Goal: Task Accomplishment & Management: Manage account settings

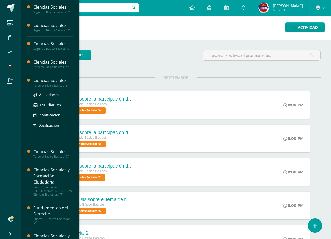
click at [47, 82] on div "Ciencias Sociales" at bounding box center [53, 81] width 40 height 6
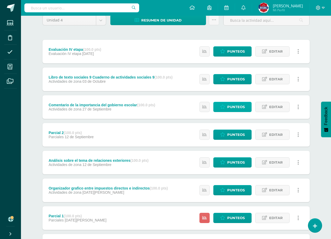
scroll to position [79, 0]
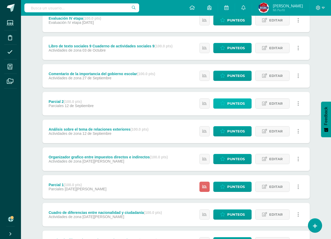
click at [243, 103] on span "Punteos" at bounding box center [236, 104] width 18 height 10
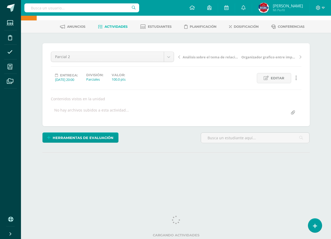
scroll to position [19, 0]
click at [92, 142] on span "Herramientas de evaluación" at bounding box center [83, 138] width 61 height 10
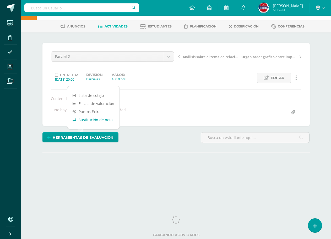
click at [103, 120] on link "Sustitución de nota" at bounding box center [93, 120] width 52 height 8
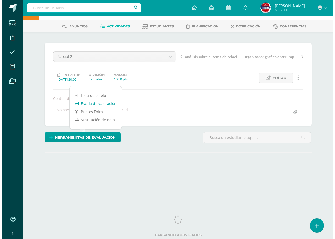
scroll to position [0, 0]
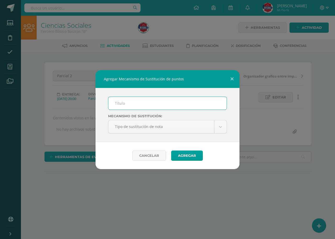
click at [171, 106] on input "text" at bounding box center [167, 103] width 118 height 13
type input "PMA"
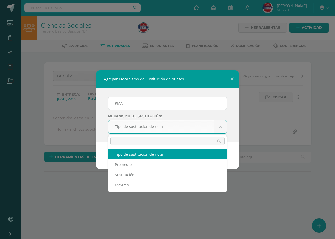
click at [123, 126] on body "Agregar Mecanismo de Sustitución de puntos PMA Mecanismo de sustitución: Tipo d…" at bounding box center [167, 106] width 335 height 212
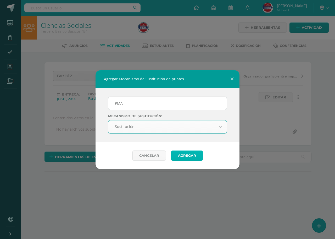
click at [183, 151] on button "Agregar" at bounding box center [187, 156] width 32 height 10
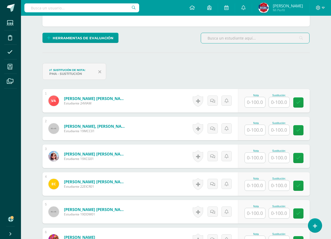
scroll to position [119, 0]
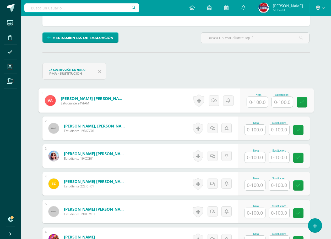
click at [259, 102] on input "text" at bounding box center [257, 102] width 21 height 10
type input "50"
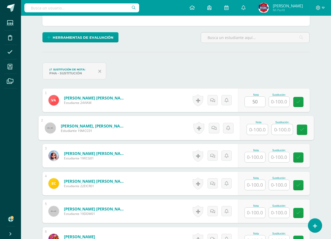
click at [259, 127] on input "text" at bounding box center [257, 129] width 21 height 10
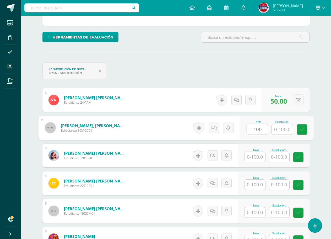
type input "100"
click at [255, 157] on input "text" at bounding box center [255, 157] width 20 height 10
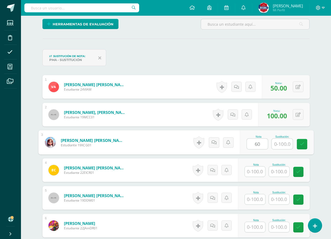
scroll to position [146, 0]
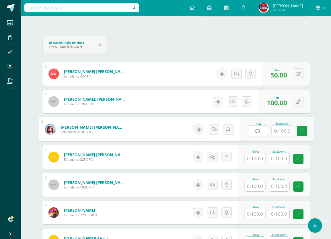
type input "60"
drag, startPoint x: 260, startPoint y: 153, endPoint x: 259, endPoint y: 156, distance: 3.2
click at [260, 154] on div at bounding box center [254, 158] width 21 height 11
click at [258, 156] on input "text" at bounding box center [255, 158] width 20 height 10
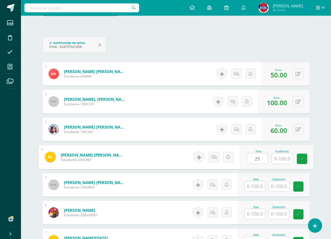
scroll to position [172, 0]
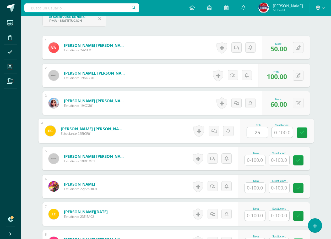
type input "25"
click at [256, 164] on input "text" at bounding box center [255, 160] width 20 height 10
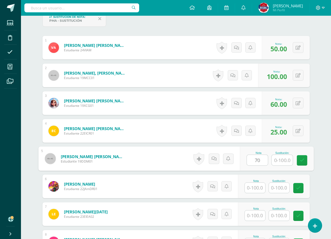
scroll to position [198, 0]
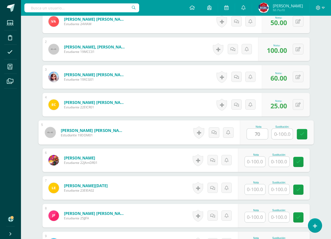
type input "70"
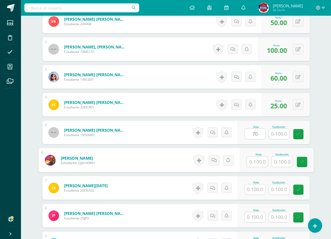
click at [256, 163] on input "text" at bounding box center [257, 162] width 21 height 10
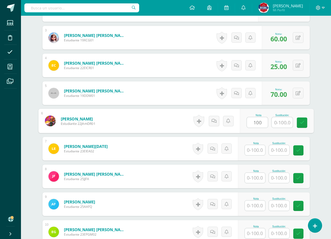
scroll to position [251, 0]
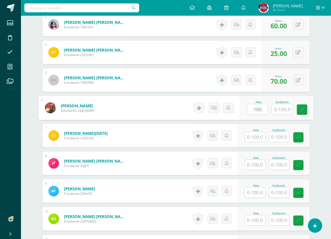
type input "100"
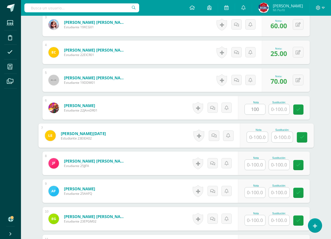
click at [256, 141] on input "text" at bounding box center [257, 137] width 21 height 10
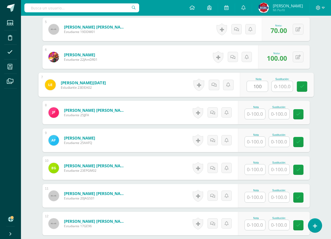
scroll to position [303, 0]
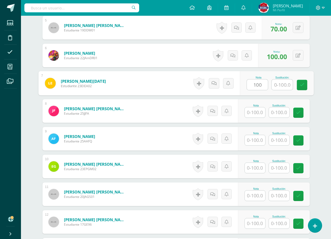
type input "100"
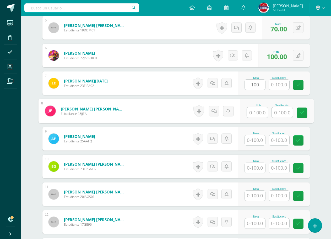
click at [256, 116] on input "text" at bounding box center [257, 112] width 21 height 10
type input "100"
click at [257, 143] on input "text" at bounding box center [255, 140] width 20 height 10
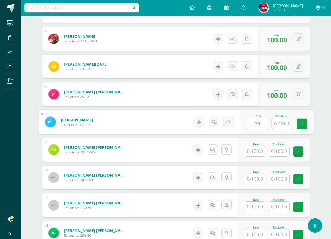
scroll to position [329, 0]
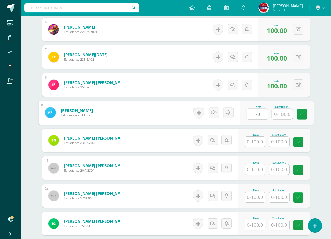
type input "70"
click at [257, 143] on input "text" at bounding box center [255, 142] width 20 height 10
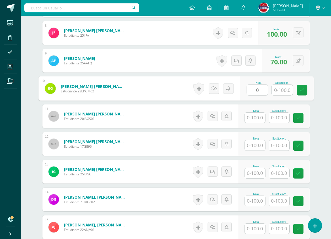
scroll to position [382, 0]
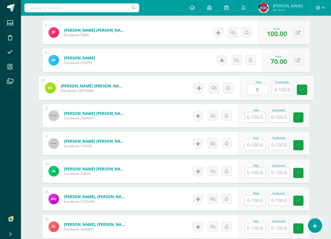
type input "0"
click at [257, 119] on input "text" at bounding box center [255, 117] width 20 height 10
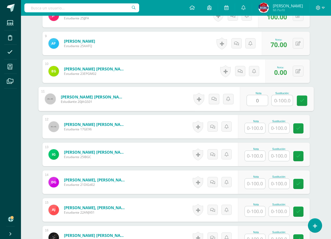
scroll to position [408, 0]
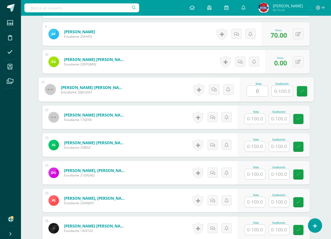
type input "0"
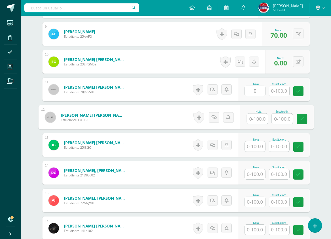
click at [257, 120] on input "text" at bounding box center [257, 119] width 21 height 10
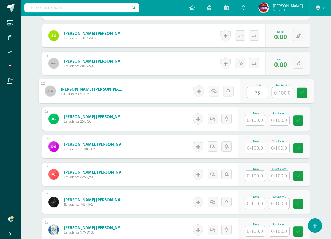
type input "75"
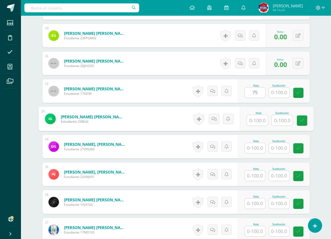
click at [257, 120] on input "text" at bounding box center [257, 120] width 21 height 10
type input "85"
click at [255, 145] on input "text" at bounding box center [255, 148] width 20 height 10
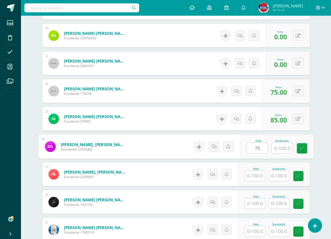
scroll to position [460, 0]
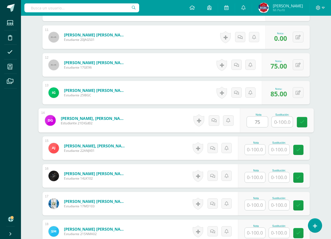
type input "75"
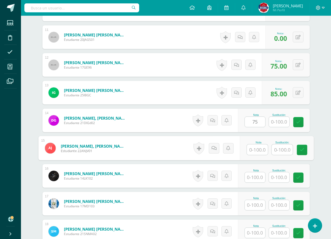
click at [255, 145] on input "text" at bounding box center [257, 150] width 21 height 10
type input "0"
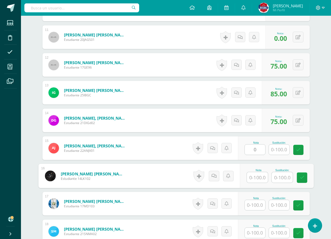
click at [256, 179] on input "text" at bounding box center [257, 177] width 21 height 10
type input "90"
click at [254, 205] on input "text" at bounding box center [255, 205] width 20 height 10
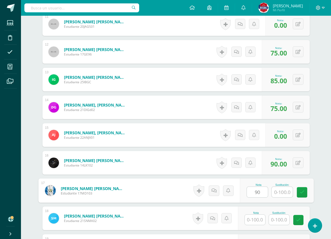
scroll to position [513, 0]
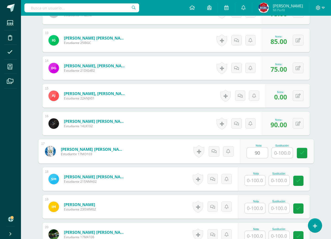
type input "90"
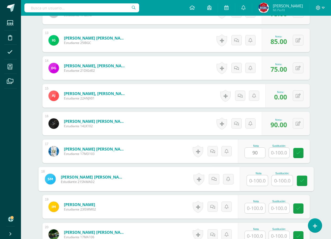
click at [259, 181] on input "text" at bounding box center [257, 180] width 21 height 10
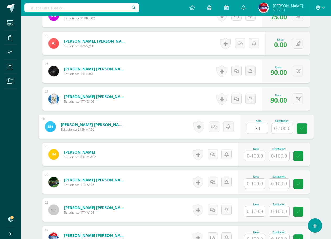
type input "70"
click at [258, 159] on input "text" at bounding box center [255, 156] width 20 height 10
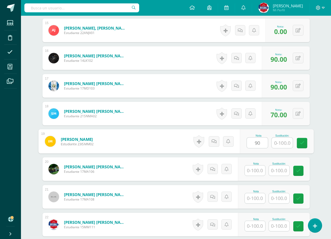
scroll to position [591, 0]
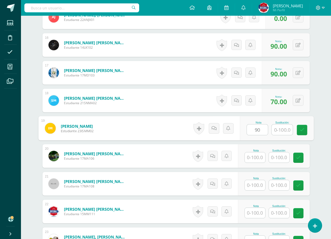
type input "90"
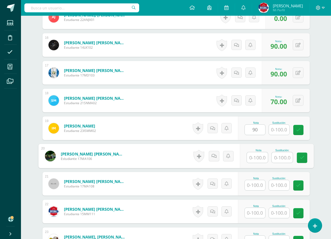
click at [258, 159] on input "text" at bounding box center [257, 157] width 21 height 10
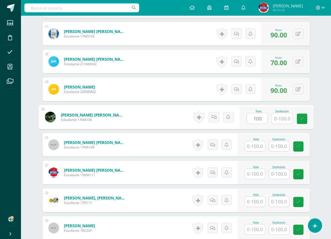
scroll to position [644, 0]
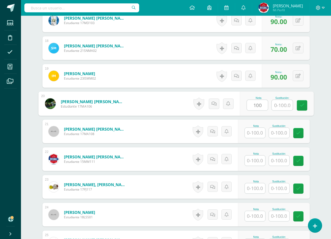
type input "100"
click at [258, 133] on input "text" at bounding box center [255, 133] width 20 height 10
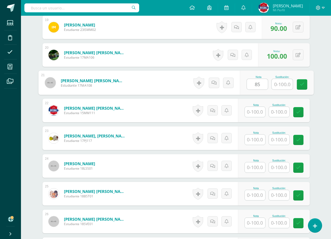
scroll to position [696, 0]
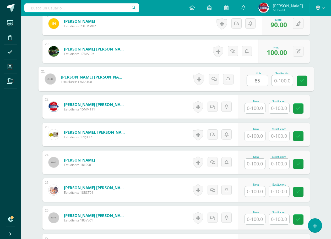
type input "85"
click at [258, 133] on input "text" at bounding box center [255, 136] width 20 height 10
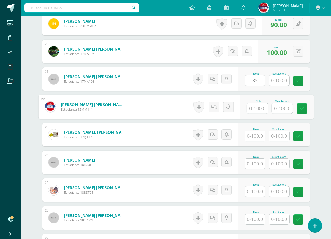
click at [257, 110] on input "text" at bounding box center [257, 108] width 21 height 10
type input "90"
click at [253, 136] on input "text" at bounding box center [255, 136] width 20 height 10
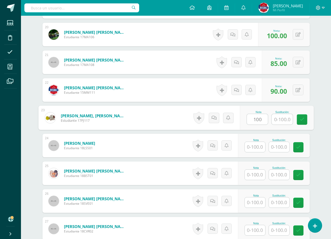
scroll to position [722, 0]
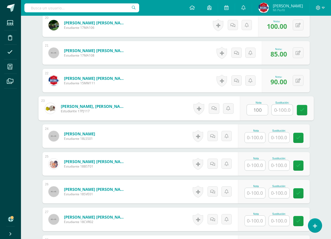
type input "100"
click at [253, 136] on input "text" at bounding box center [255, 138] width 20 height 10
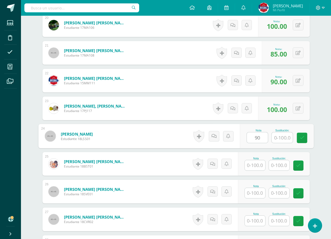
type input "90"
click at [252, 169] on input "text" at bounding box center [255, 165] width 20 height 10
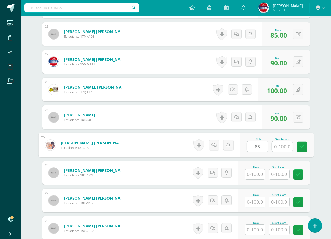
scroll to position [775, 0]
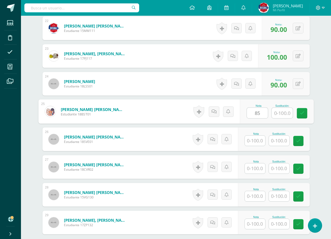
type input "85"
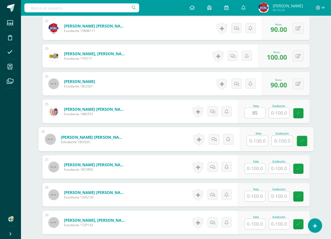
click at [262, 142] on input "text" at bounding box center [257, 141] width 21 height 10
type input "90"
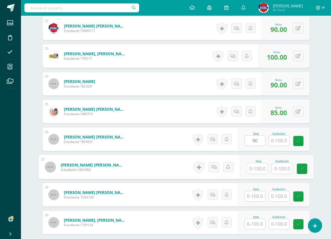
click at [262, 167] on input "text" at bounding box center [257, 168] width 21 height 10
type input "75"
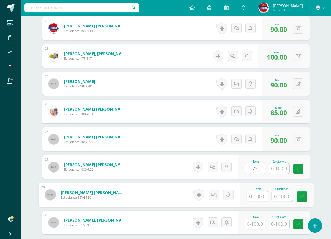
click at [261, 199] on input "text" at bounding box center [257, 196] width 21 height 10
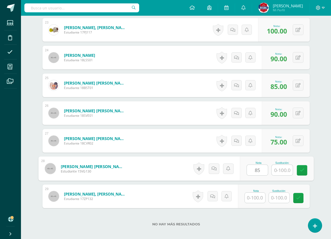
type input "85"
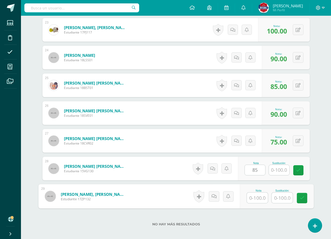
click at [259, 197] on input "text" at bounding box center [257, 198] width 21 height 10
type input "80"
click at [273, 211] on div "No hay más resultados" at bounding box center [175, 220] width 267 height 24
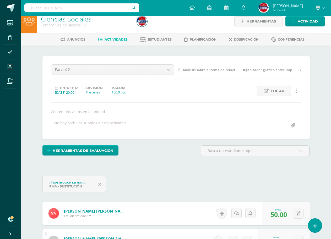
scroll to position [0, 0]
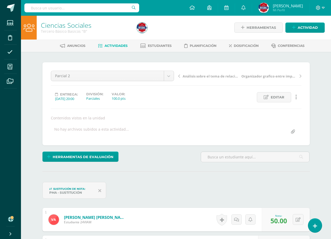
click at [108, 48] on link "Actividades" at bounding box center [113, 46] width 30 height 8
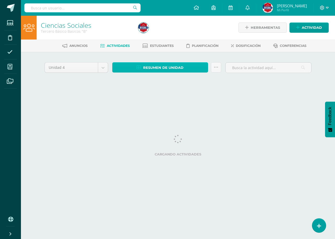
click at [150, 69] on span "Resumen de unidad" at bounding box center [163, 68] width 40 height 10
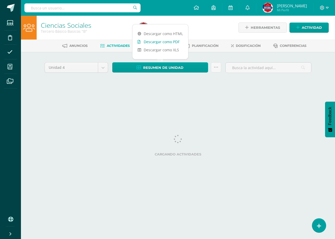
click at [156, 41] on link "Descargar como PDF" at bounding box center [161, 42] width 56 height 8
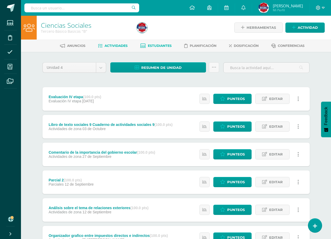
click at [168, 47] on span "Estudiantes" at bounding box center [160, 46] width 24 height 4
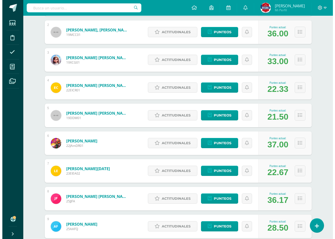
scroll to position [181, 0]
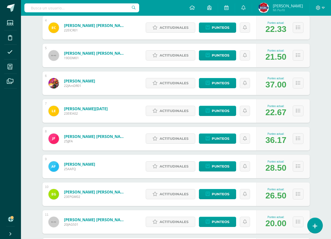
click at [315, 228] on icon at bounding box center [314, 226] width 5 height 6
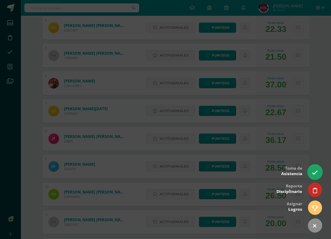
click at [313, 175] on icon at bounding box center [315, 173] width 6 height 6
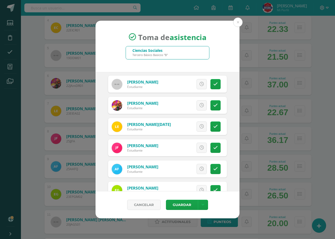
scroll to position [131, 0]
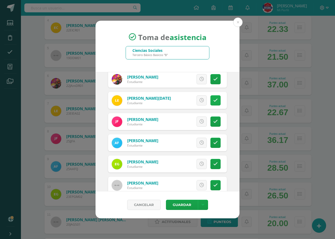
click at [211, 101] on link at bounding box center [216, 100] width 10 height 10
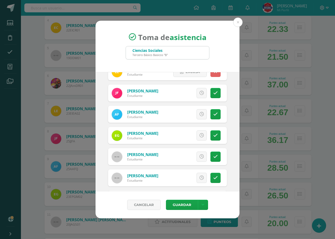
scroll to position [183, 0]
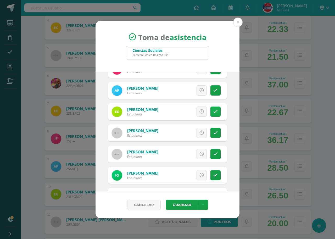
click at [213, 112] on icon at bounding box center [215, 111] width 4 height 4
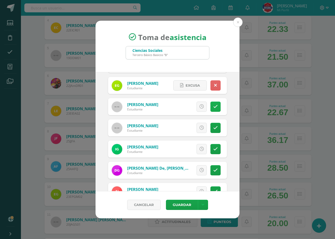
scroll to position [236, 0]
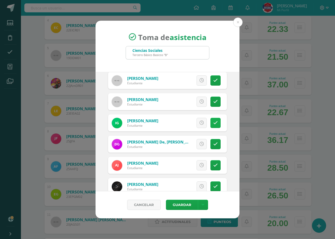
click at [213, 124] on icon at bounding box center [215, 123] width 4 height 4
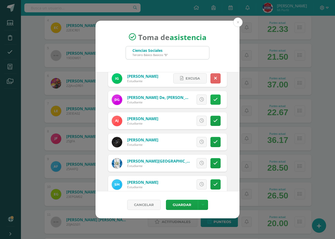
scroll to position [288, 0]
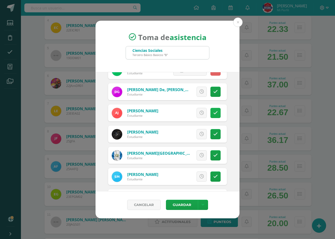
click at [213, 115] on icon at bounding box center [215, 113] width 4 height 4
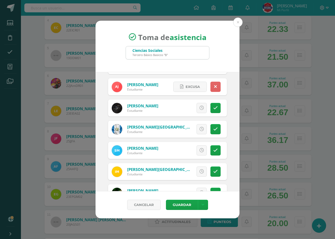
scroll to position [341, 0]
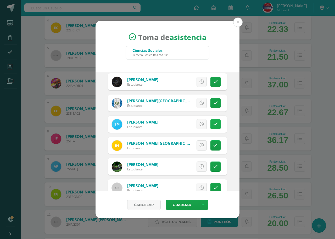
click at [213, 126] on icon at bounding box center [215, 124] width 4 height 4
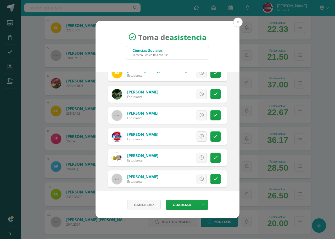
scroll to position [419, 0]
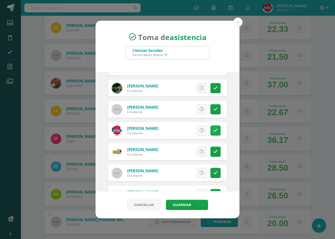
click at [213, 130] on icon at bounding box center [215, 130] width 4 height 4
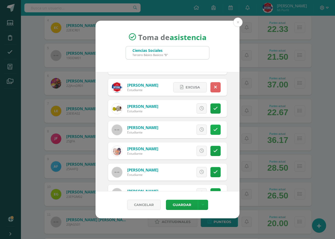
scroll to position [471, 0]
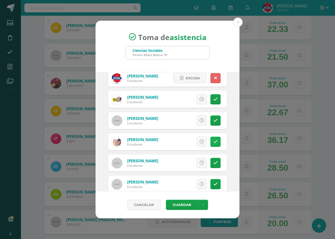
click at [211, 143] on link at bounding box center [216, 142] width 10 height 10
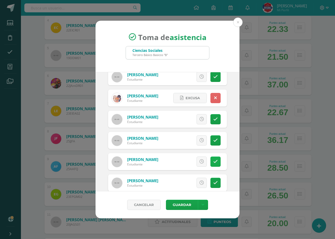
scroll to position [524, 0]
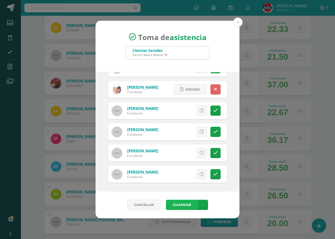
click at [180, 201] on button "Guardar" at bounding box center [182, 205] width 32 height 10
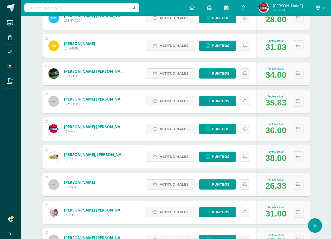
scroll to position [711, 0]
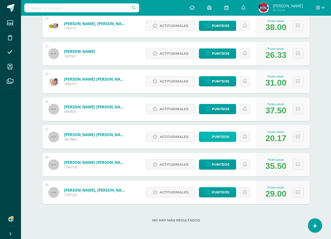
click at [218, 137] on span "Punteos" at bounding box center [221, 137] width 18 height 10
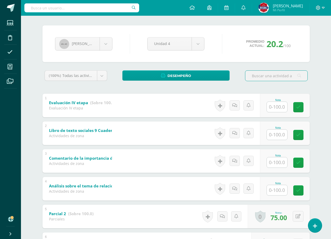
scroll to position [172, 0]
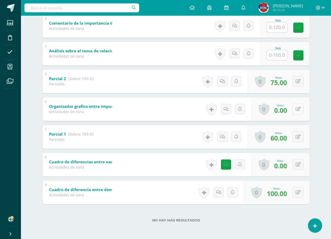
click at [300, 112] on button at bounding box center [298, 109] width 11 height 11
click at [300, 109] on icon at bounding box center [297, 109] width 5 height 4
type input "50"
click at [289, 113] on icon at bounding box center [287, 111] width 5 height 4
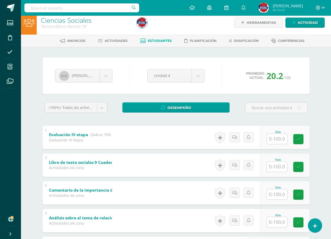
scroll to position [0, 0]
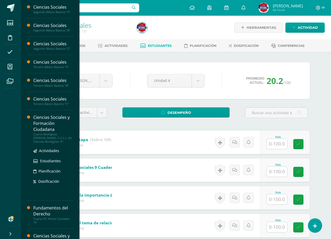
click at [44, 123] on div "Ciencias Sociales y Formación Ciudadana" at bounding box center [53, 123] width 40 height 18
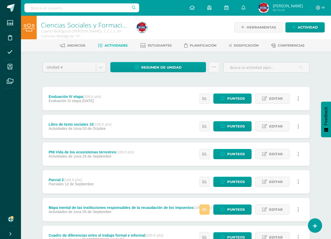
scroll to position [129, 0]
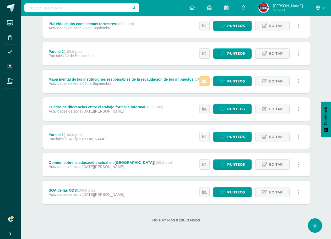
click at [207, 83] on icon at bounding box center [204, 81] width 4 height 4
click at [226, 82] on link "Punteos" at bounding box center [232, 81] width 38 height 10
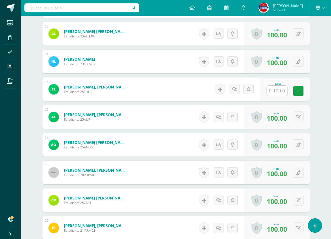
scroll to position [559, 0]
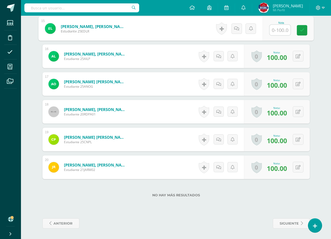
click at [278, 31] on input "text" at bounding box center [279, 30] width 21 height 10
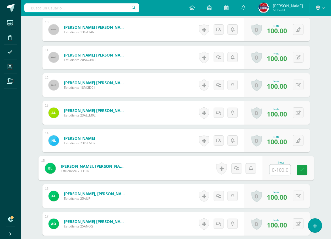
scroll to position [498, 0]
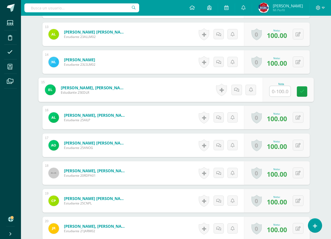
click at [277, 94] on input "text" at bounding box center [279, 91] width 21 height 10
type input "70"
click at [298, 94] on link at bounding box center [301, 91] width 10 height 10
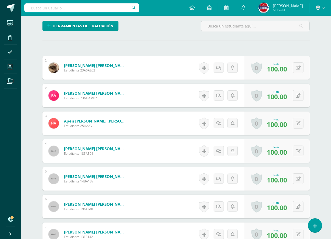
scroll to position [0, 0]
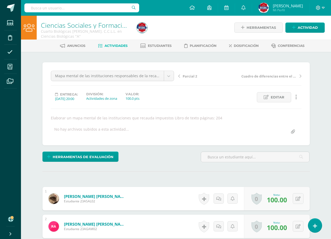
click at [115, 47] on span "Actividades" at bounding box center [116, 46] width 23 height 4
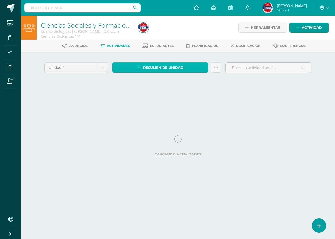
click at [173, 70] on span "Resumen de unidad" at bounding box center [163, 68] width 40 height 10
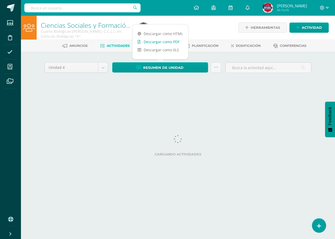
click at [167, 43] on link "Descargar como PDF" at bounding box center [161, 42] width 56 height 8
